Goal: Task Accomplishment & Management: Complete application form

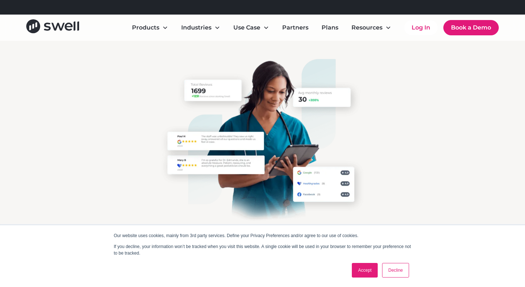
click at [366, 272] on link "Accept" at bounding box center [365, 270] width 26 height 15
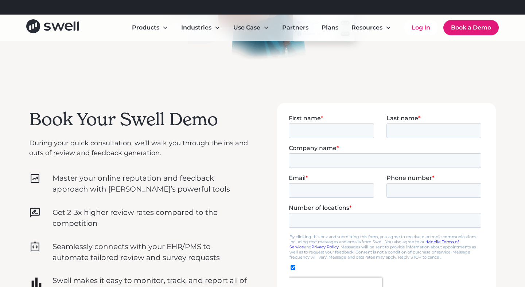
scroll to position [193, 0]
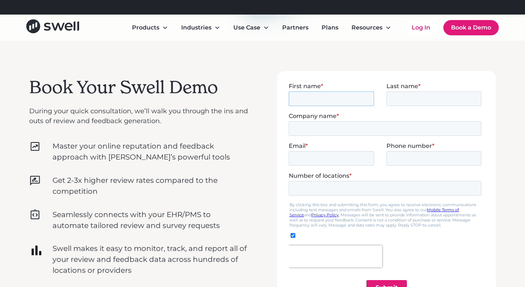
click at [306, 101] on input "First name *" at bounding box center [331, 98] width 85 height 15
type input "[PERSON_NAME]"
type input "[PERSON_NAME] Street Dental"
type input "[EMAIL_ADDRESS][DOMAIN_NAME]"
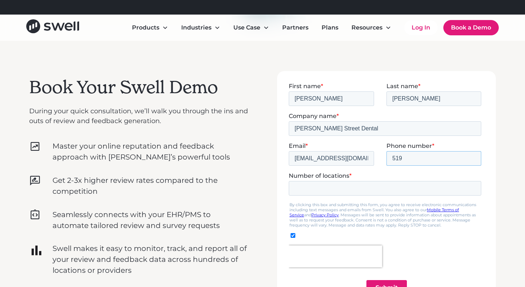
type input "15197568080"
click at [307, 179] on span "Number of locations" at bounding box center [319, 175] width 61 height 7
click at [307, 181] on input "Number of locations *" at bounding box center [385, 188] width 192 height 15
type input "1"
click at [271, 166] on div "Book Your Swell Demo During your quick consultation, we’ll walk you through the…" at bounding box center [262, 195] width 467 height 249
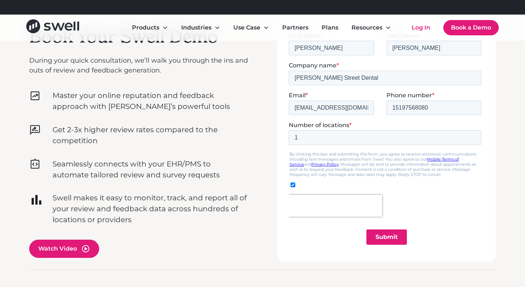
scroll to position [256, 0]
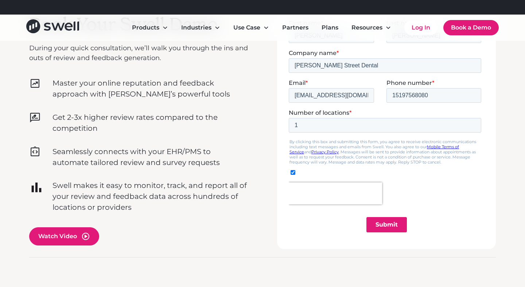
click at [388, 226] on input "Submit" at bounding box center [386, 224] width 40 height 15
